Goal: Transaction & Acquisition: Register for event/course

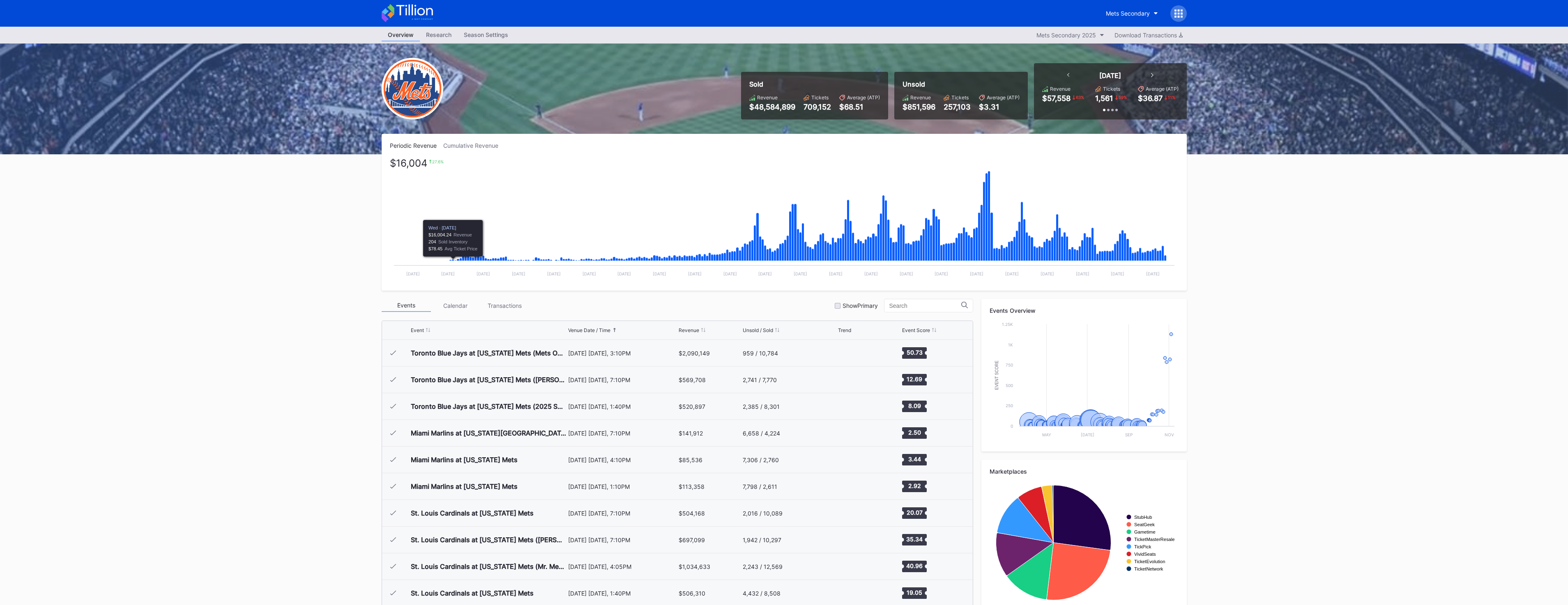
scroll to position [1921, 0]
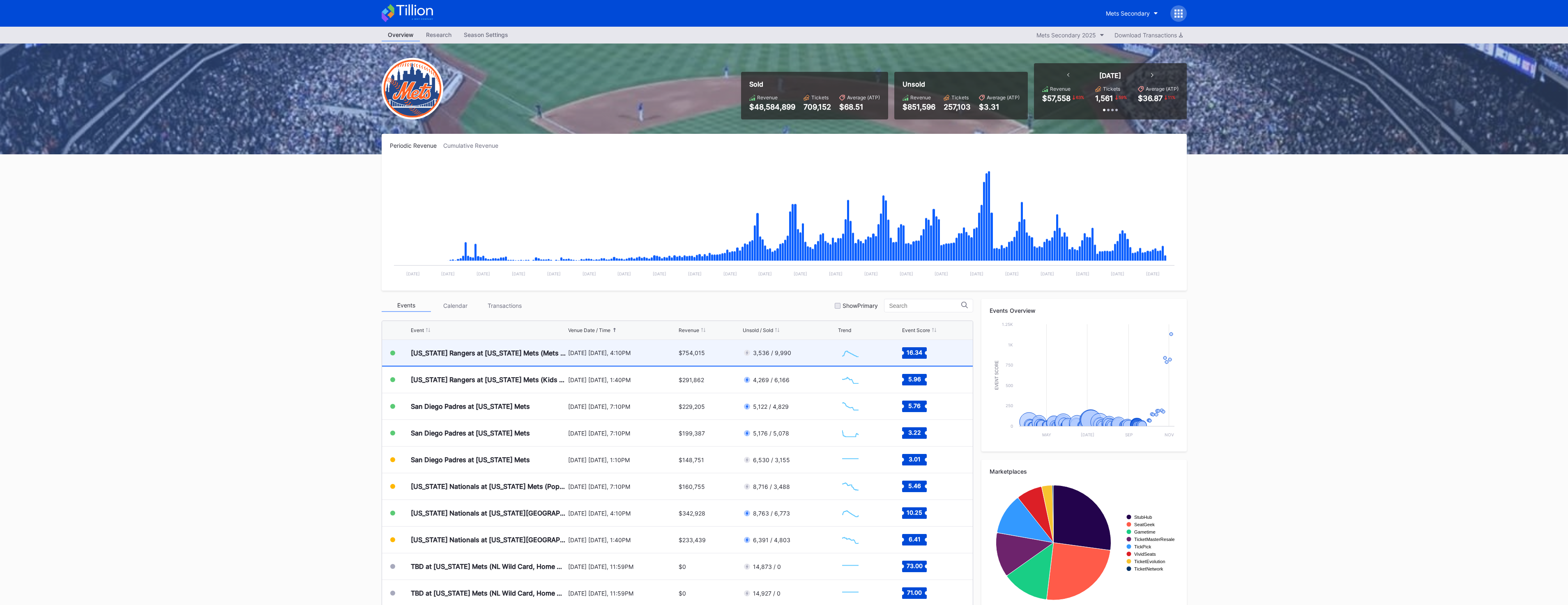
click at [507, 362] on div "[US_STATE] Rangers at [US_STATE] Mets (Mets Alumni Classic/Mrs. Met Taxicab [GE…" at bounding box center [488, 353] width 155 height 26
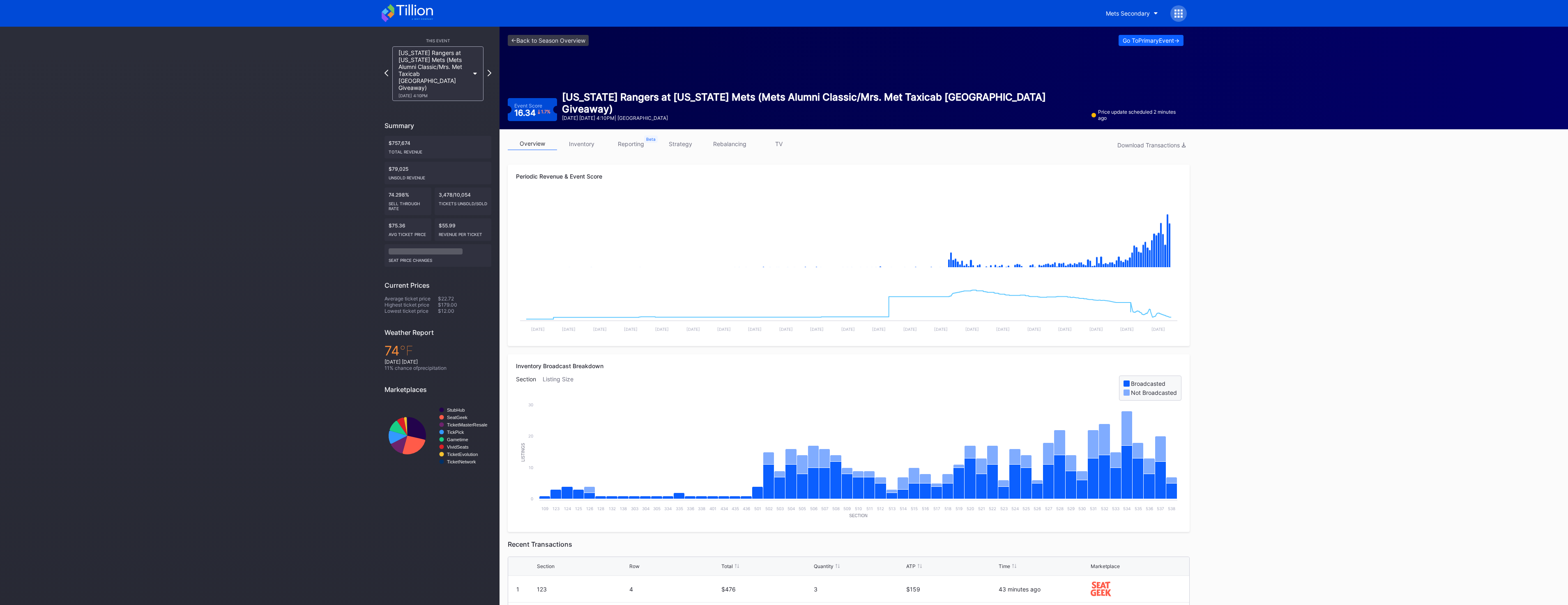
click at [338, 602] on div "This Event [US_STATE] Rangers at [US_STATE] Mets (Mets Alumni Classic/Mrs. Met …" at bounding box center [250, 409] width 499 height 765
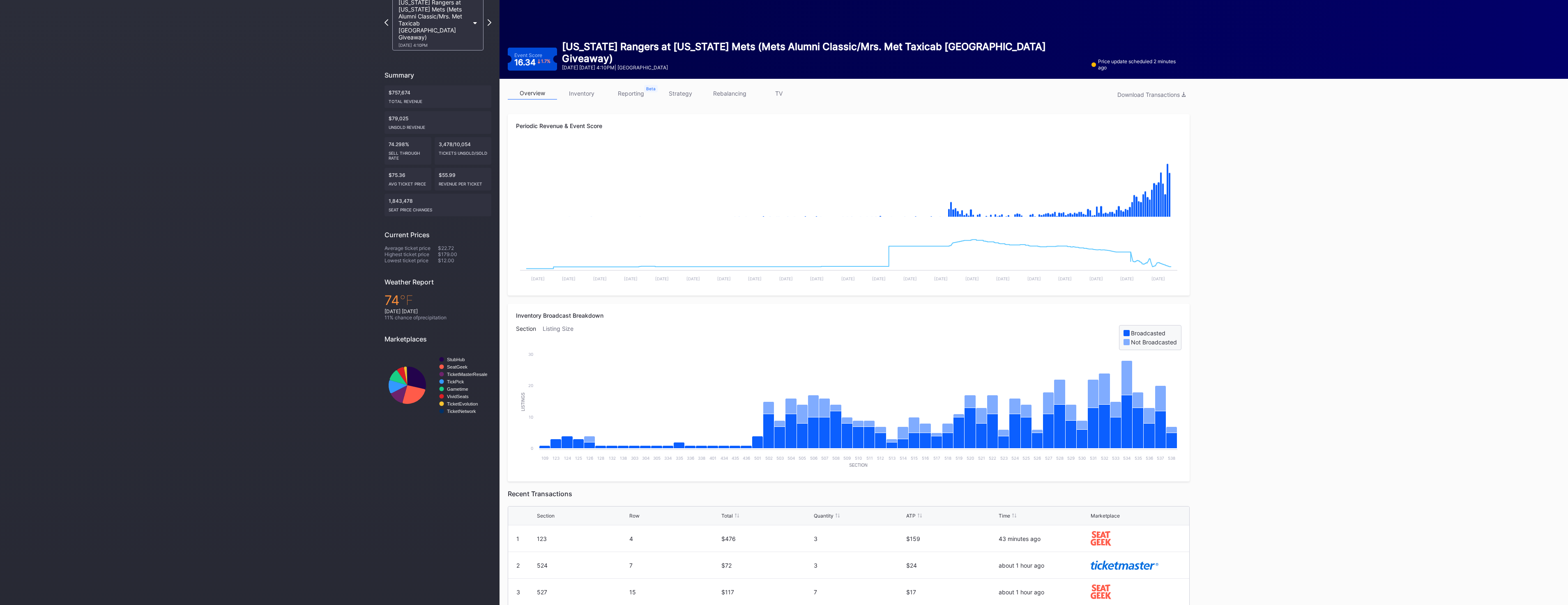
scroll to position [186, 0]
